Goal: Task Accomplishment & Management: Manage account settings

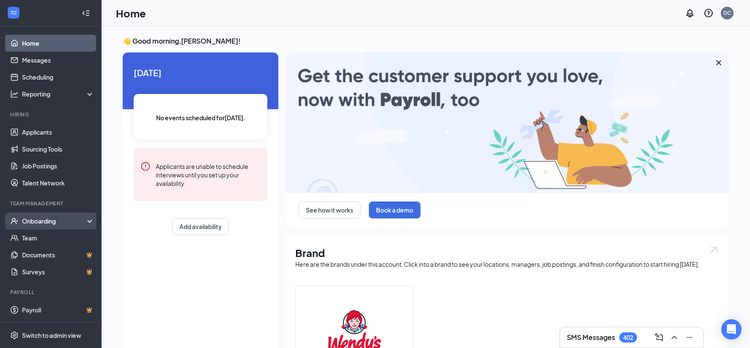
click at [39, 223] on div "Onboarding" at bounding box center [54, 220] width 65 height 8
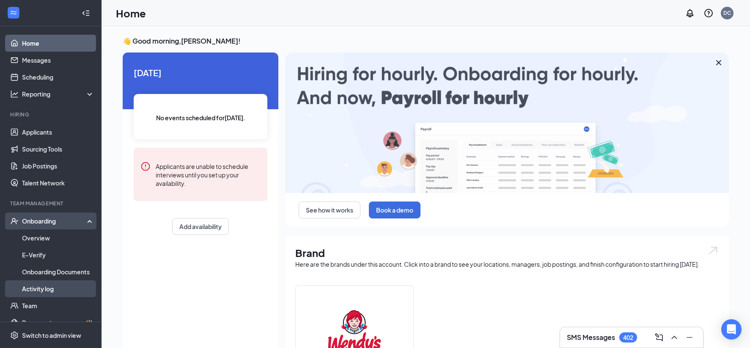
click at [32, 287] on link "Activity log" at bounding box center [58, 288] width 72 height 17
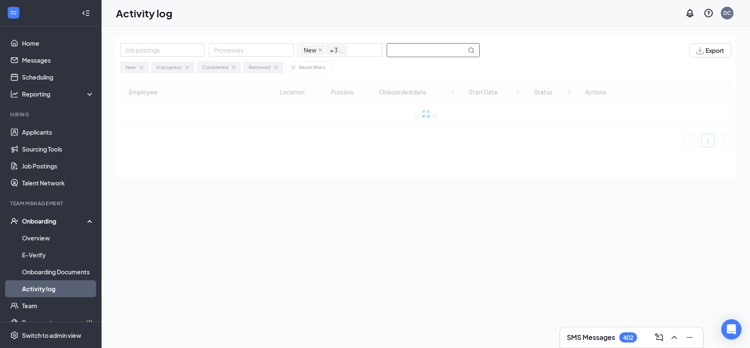
click at [398, 51] on input "text" at bounding box center [426, 50] width 79 height 13
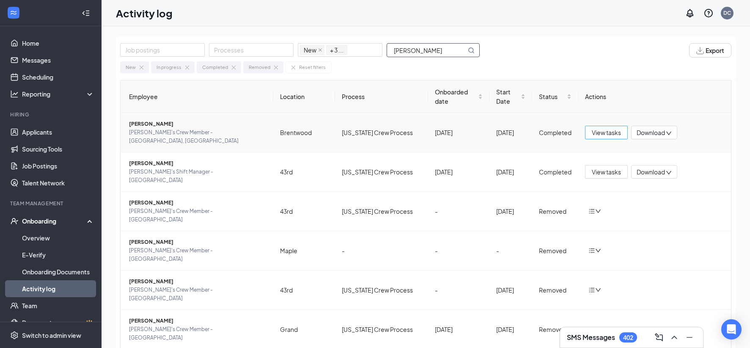
type input "[PERSON_NAME]"
click at [617, 129] on button "View tasks" at bounding box center [606, 133] width 43 height 14
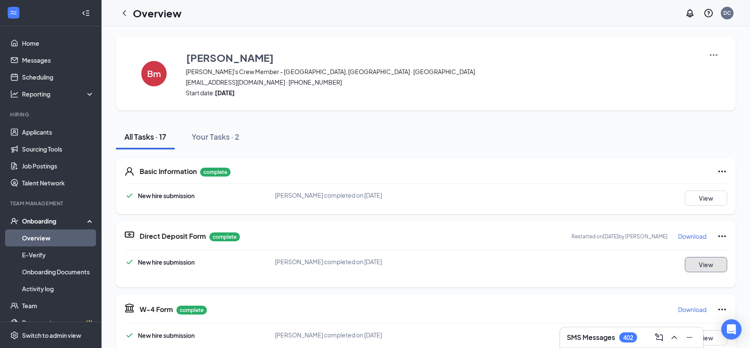
click at [692, 262] on button "View" at bounding box center [706, 264] width 42 height 15
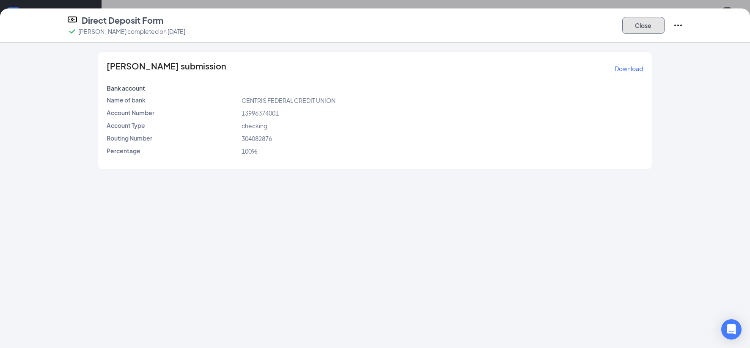
click at [663, 22] on button "Close" at bounding box center [643, 25] width 42 height 17
